Goal: Information Seeking & Learning: Learn about a topic

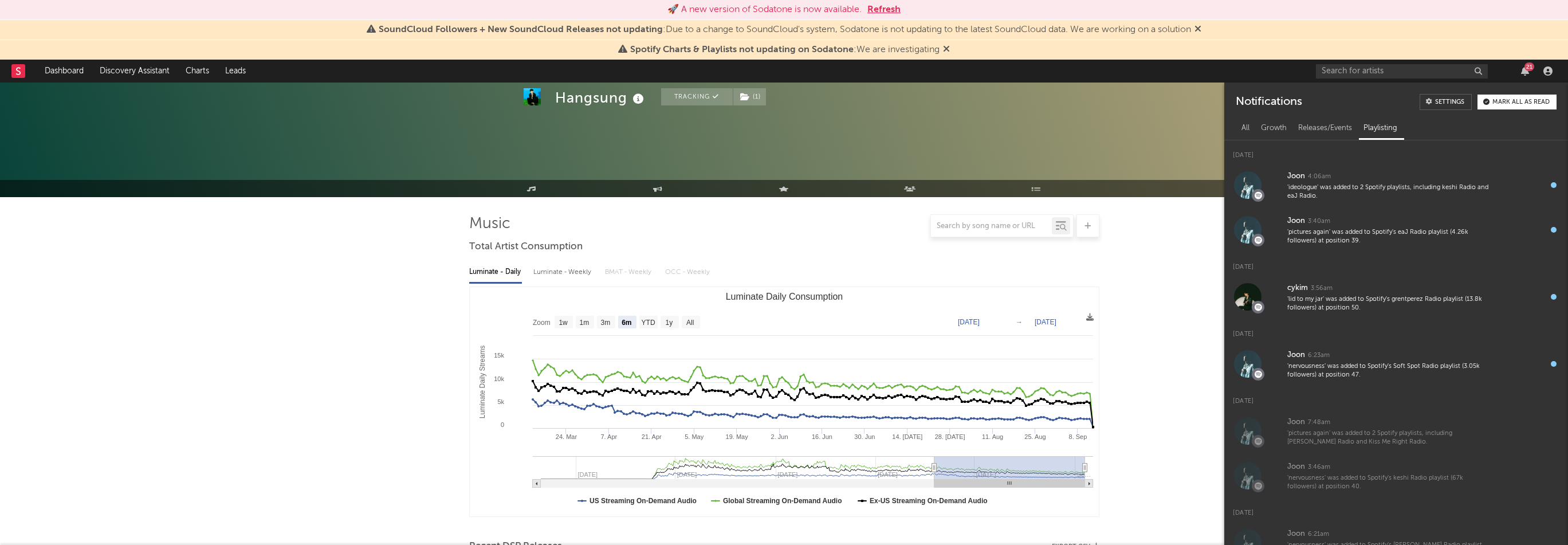
select select "6m"
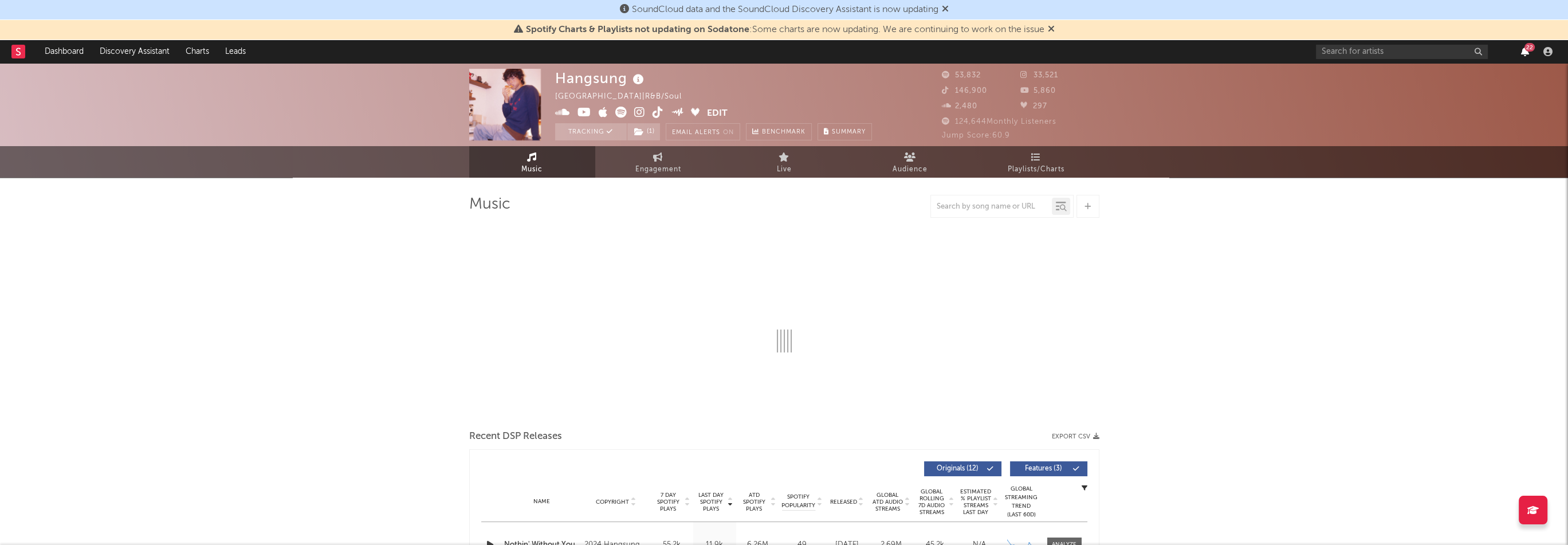
click at [1525, 55] on icon "button" at bounding box center [1525, 52] width 8 height 9
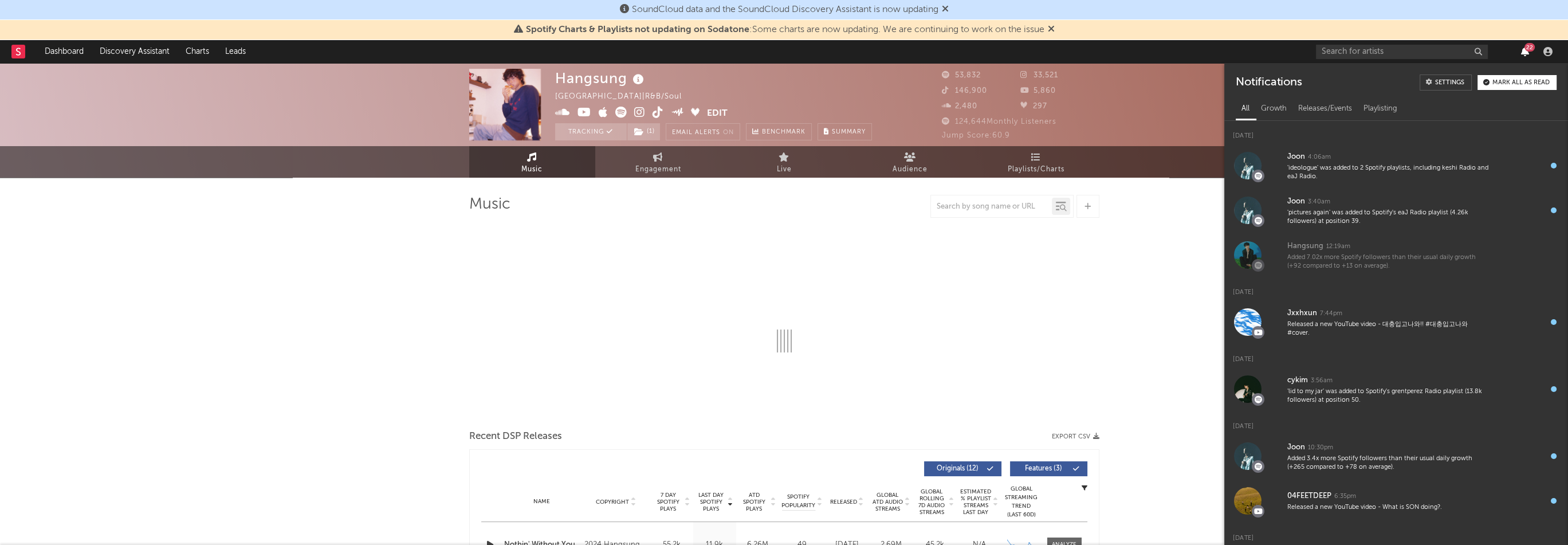
select select "6m"
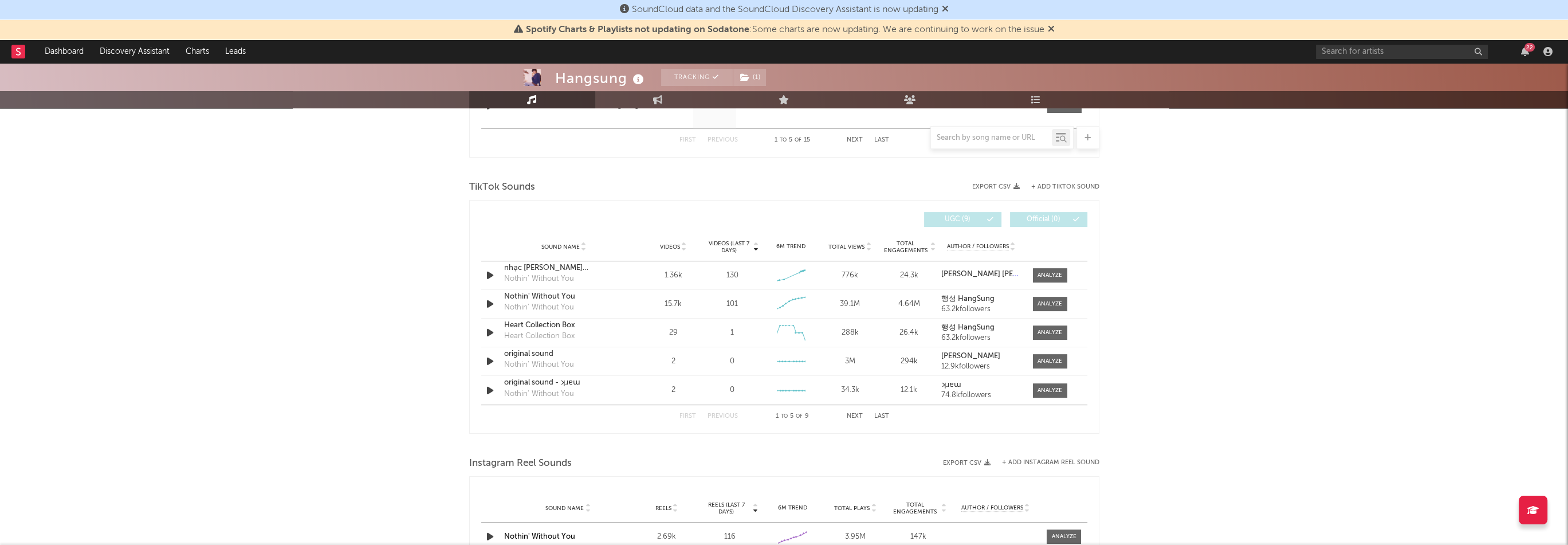
scroll to position [745, 0]
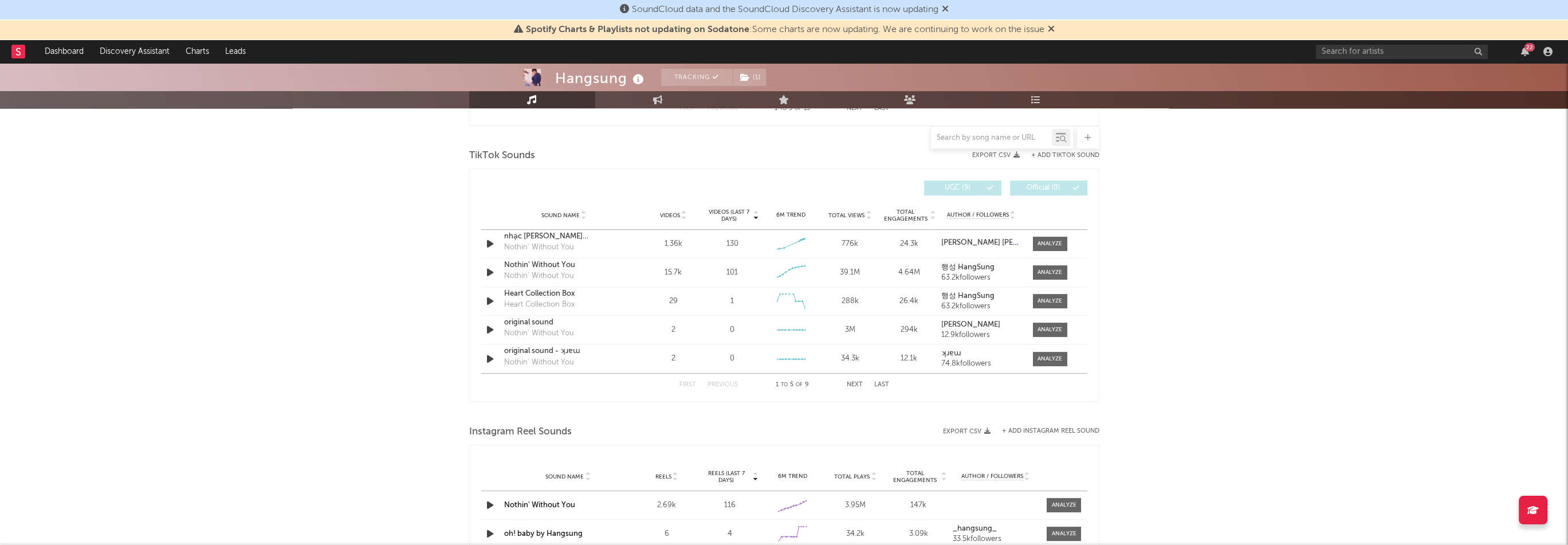
click at [857, 385] on button "Next" at bounding box center [854, 385] width 16 height 6
click at [1048, 329] on div at bounding box center [1049, 331] width 25 height 9
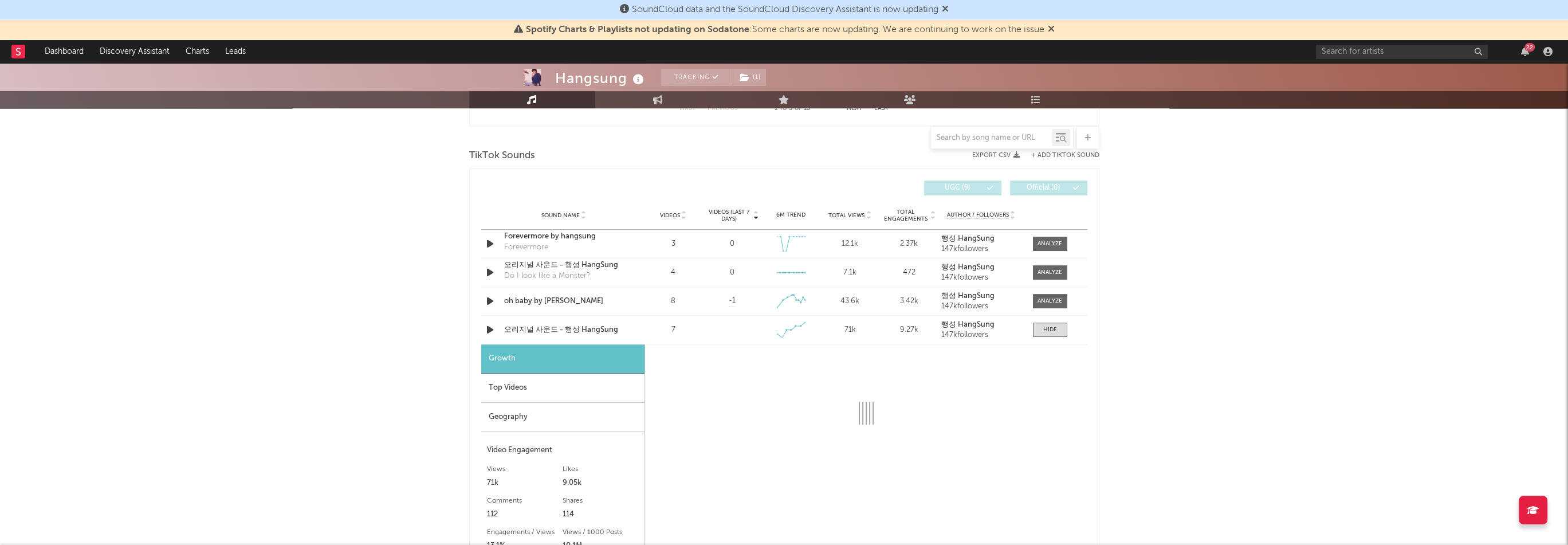
select select "1w"
click at [602, 388] on div "Top Videos" at bounding box center [563, 388] width 163 height 29
